Goal: Navigation & Orientation: Find specific page/section

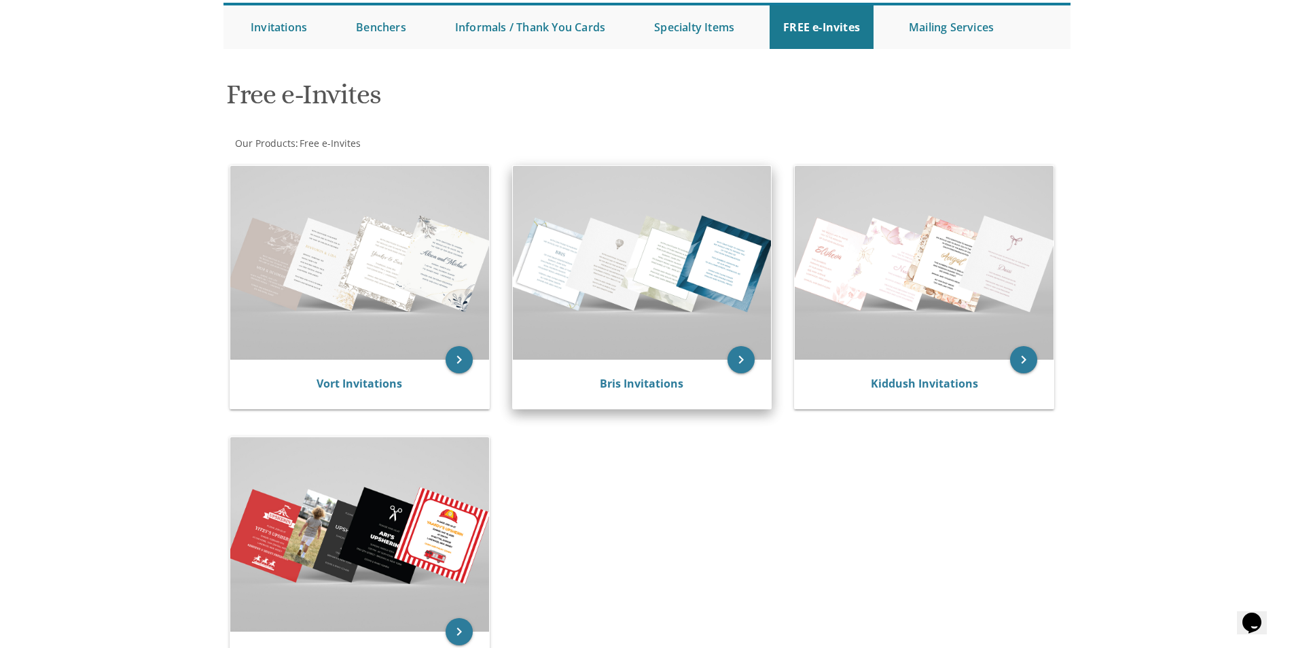
scroll to position [204, 0]
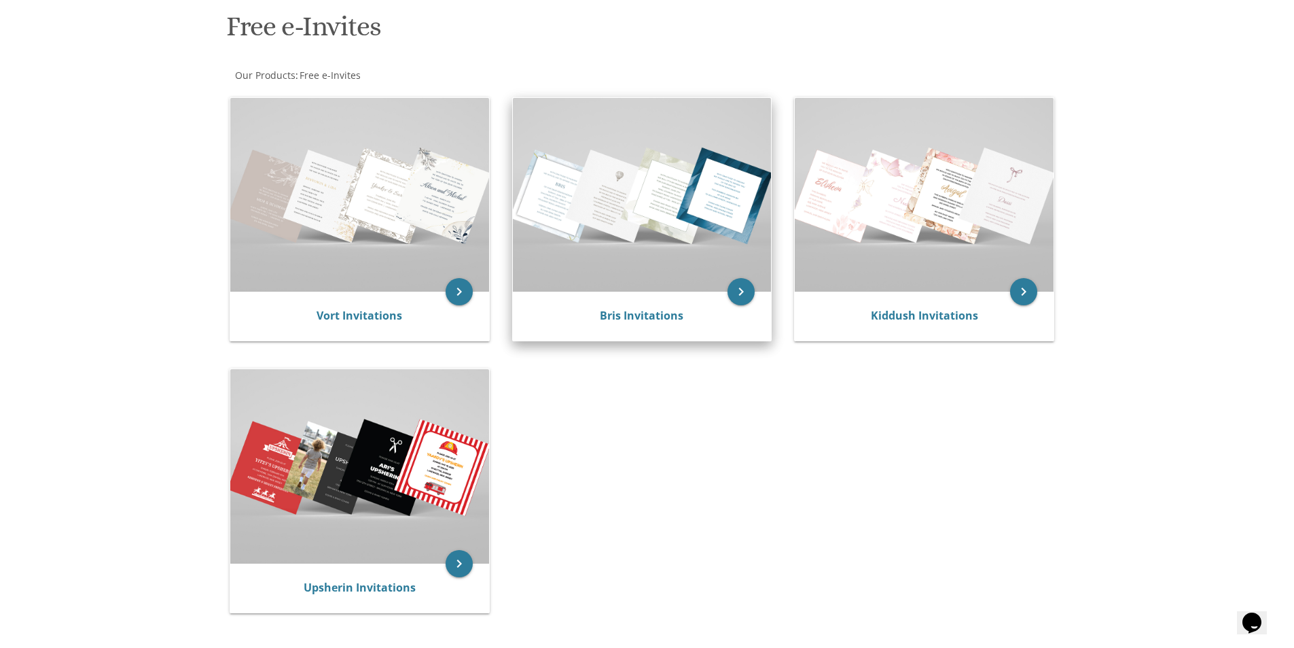
click at [615, 256] on img at bounding box center [642, 195] width 259 height 194
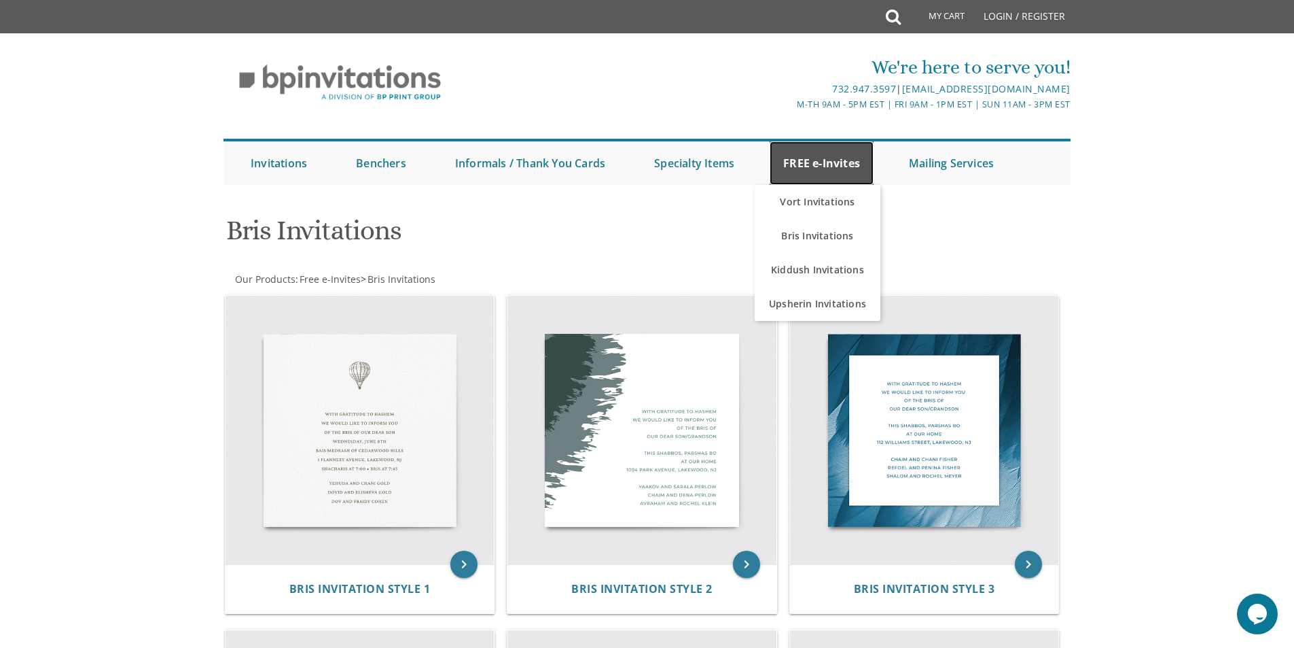
click at [817, 169] on link "FREE e-Invites" at bounding box center [822, 162] width 104 height 43
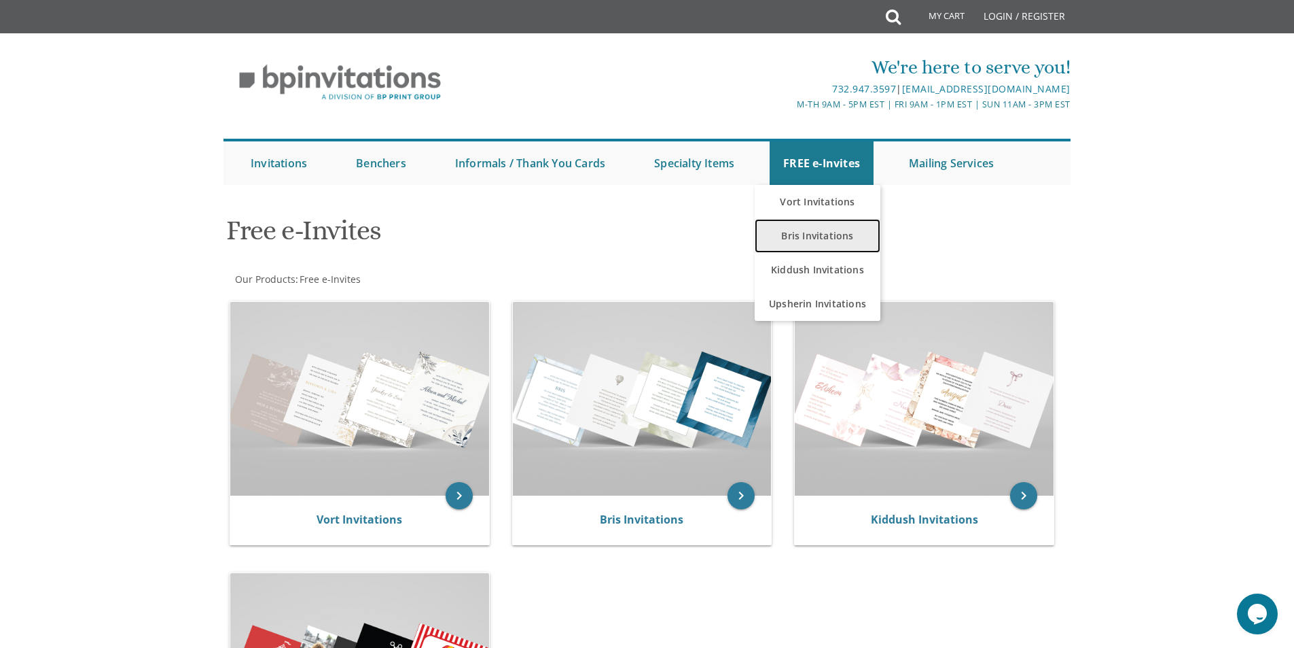
click at [803, 234] on link "Bris Invitations" at bounding box center [818, 236] width 126 height 34
